Goal: Communication & Community: Answer question/provide support

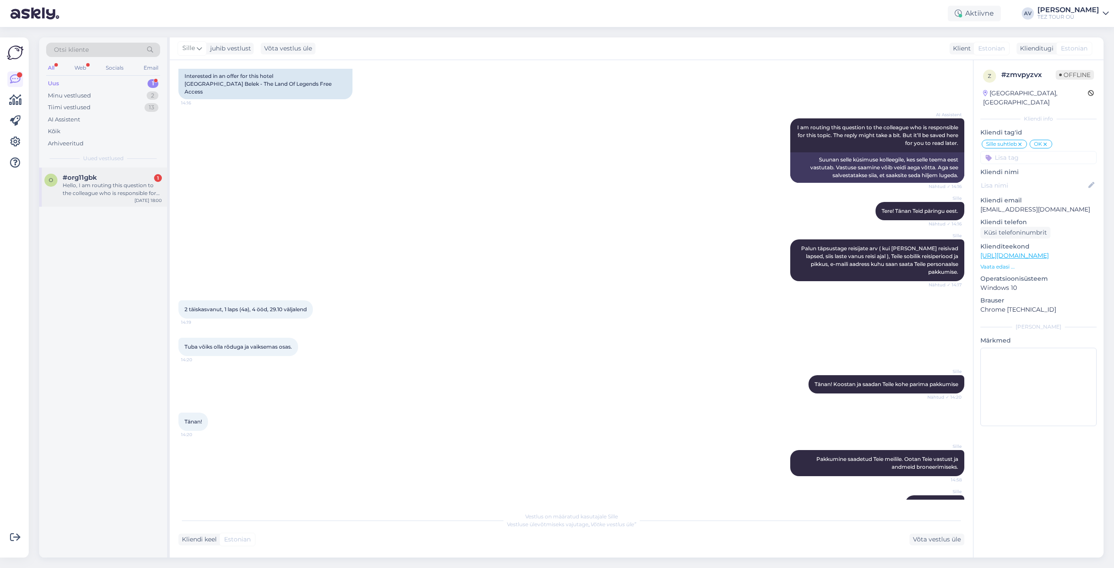
click at [95, 187] on div "Hello, I am routing this question to the colleague who is responsible for this …" at bounding box center [112, 189] width 99 height 16
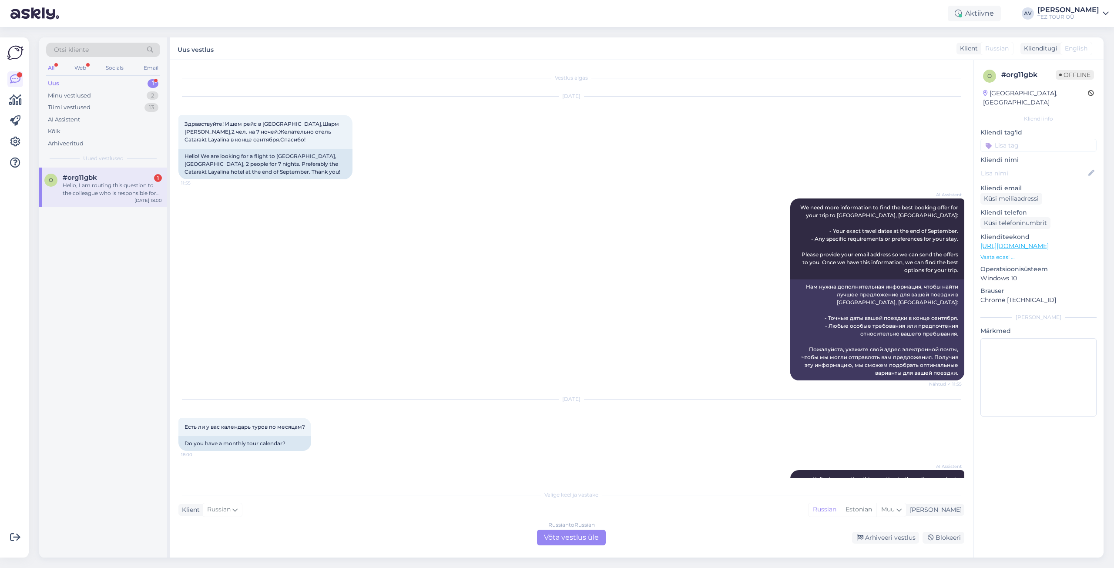
click at [574, 538] on div "Russian to Russian Võta vestlus üle" at bounding box center [571, 537] width 69 height 16
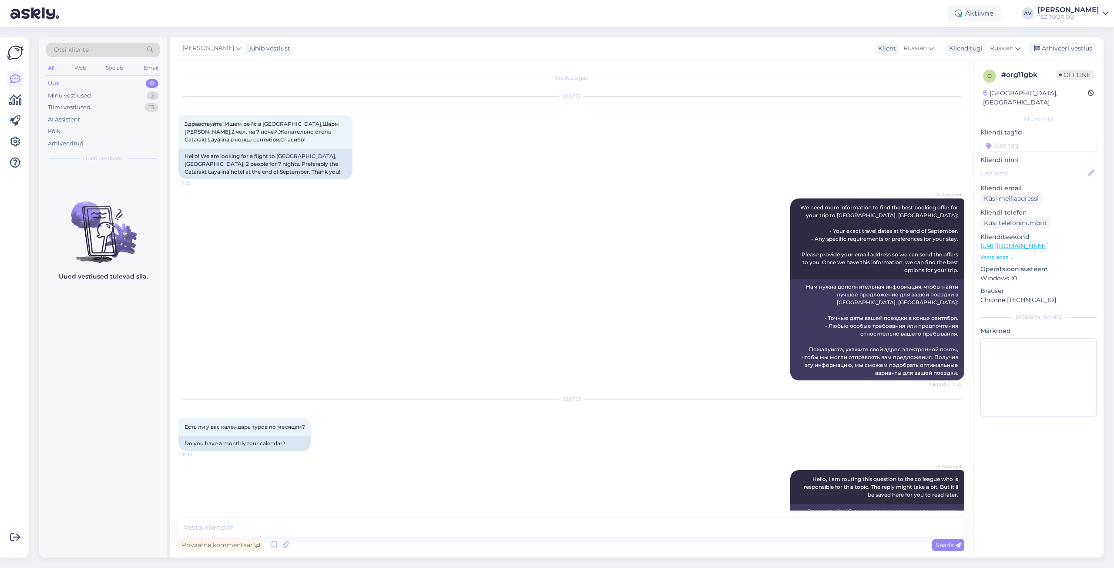
scroll to position [41, 0]
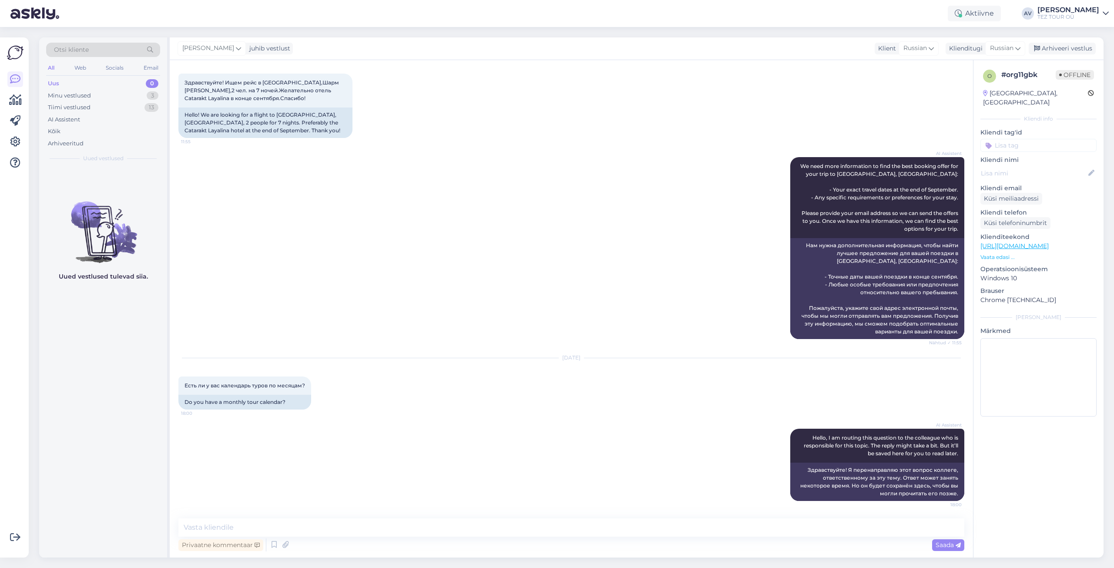
click at [1001, 139] on input at bounding box center [1038, 145] width 116 height 13
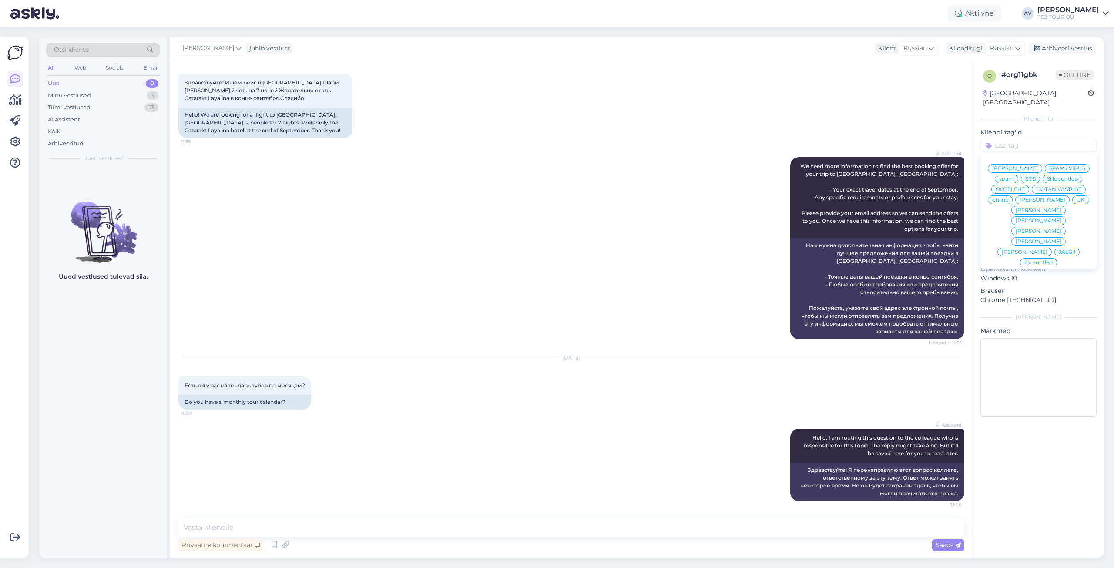
scroll to position [44, 0]
click at [1033, 279] on span "Alla suhtleb" at bounding box center [1038, 281] width 30 height 5
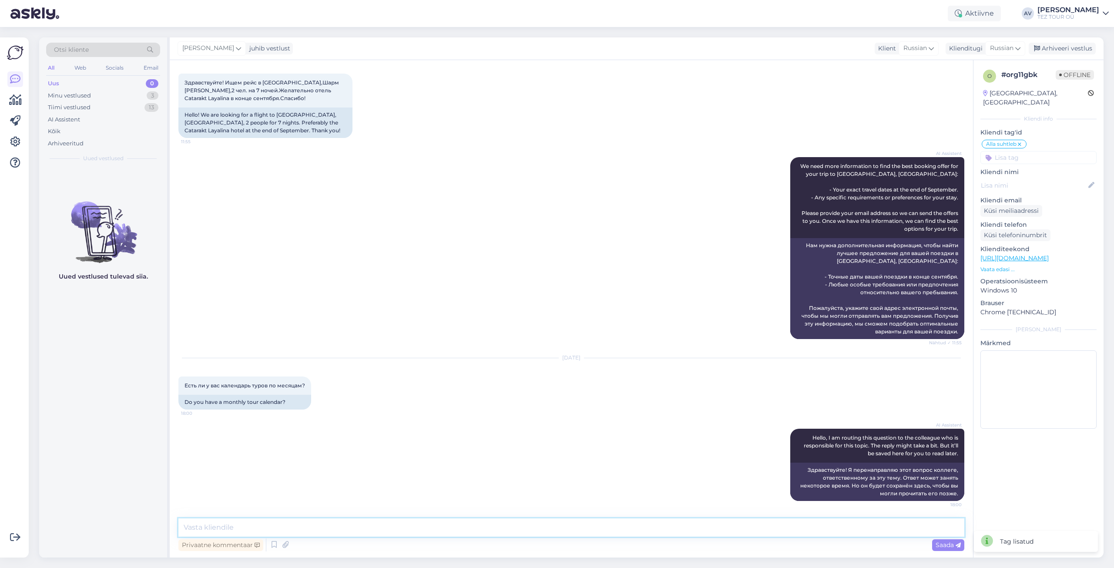
click at [733, 530] on textarea at bounding box center [571, 527] width 786 height 18
type textarea "Добрый день. У нас на сайте есть план полетов."
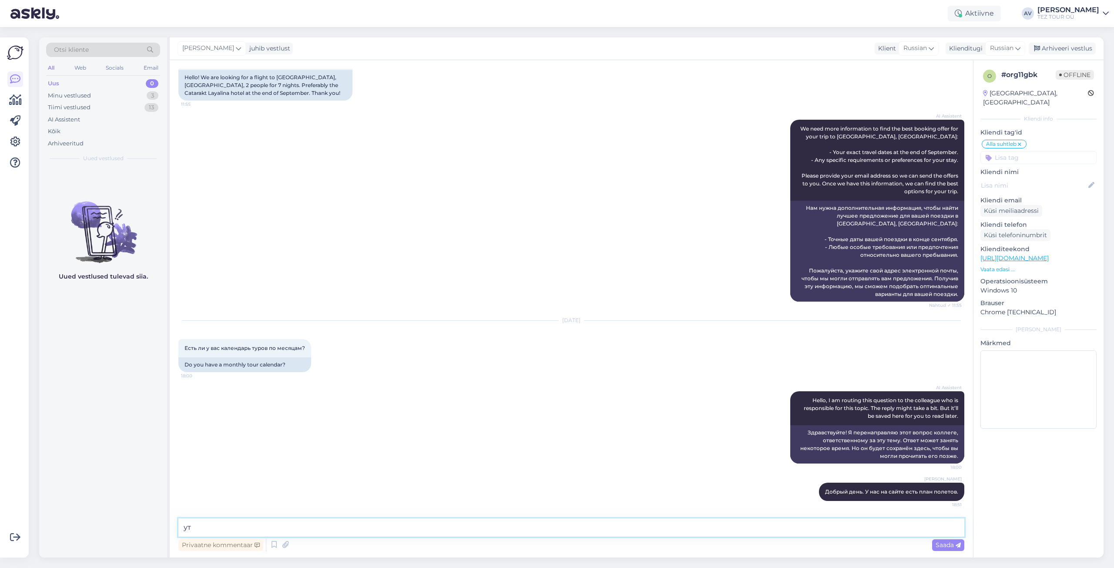
type textarea "у"
click at [384, 529] on textarea "Уточните пожалуйста , какие даты комфортны для путушествия." at bounding box center [571, 527] width 786 height 18
type textarea "Уточните пожалуйста , какие даты комфортны для путешествия."
click at [939, 543] on span "Saada" at bounding box center [947, 545] width 25 height 8
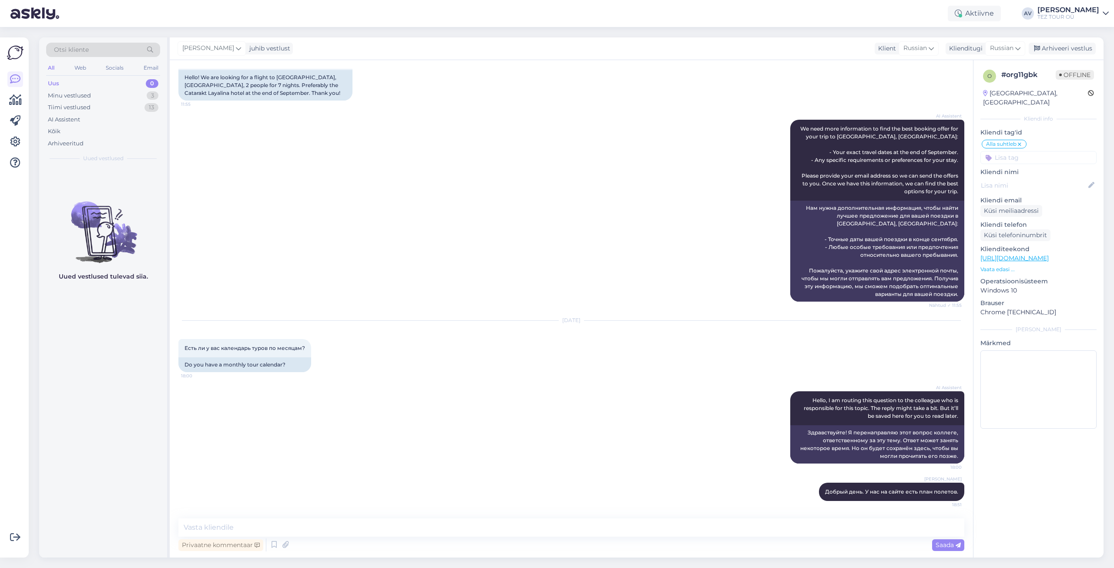
scroll to position [124, 0]
